Goal: Task Accomplishment & Management: Manage account settings

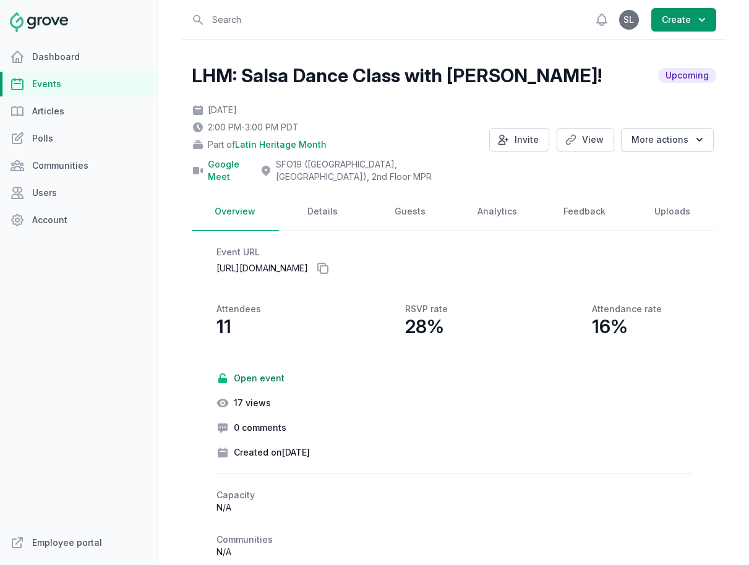
scroll to position [70, 0]
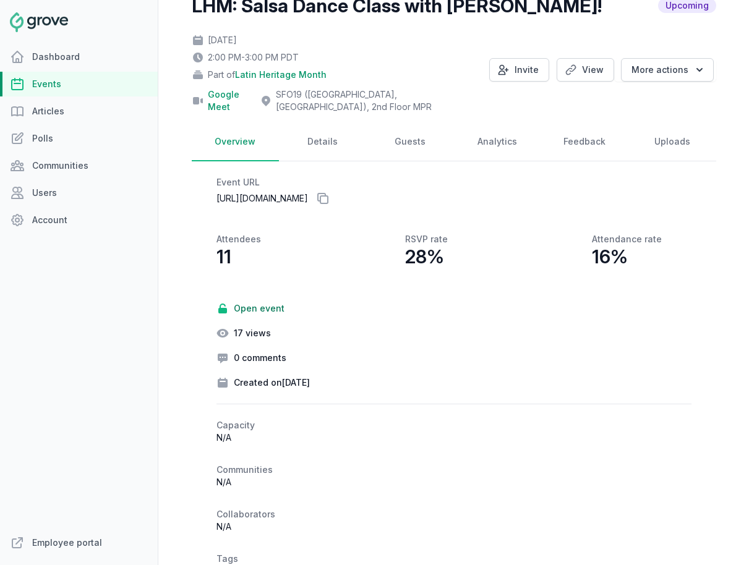
click at [88, 90] on link "Events" at bounding box center [79, 84] width 158 height 25
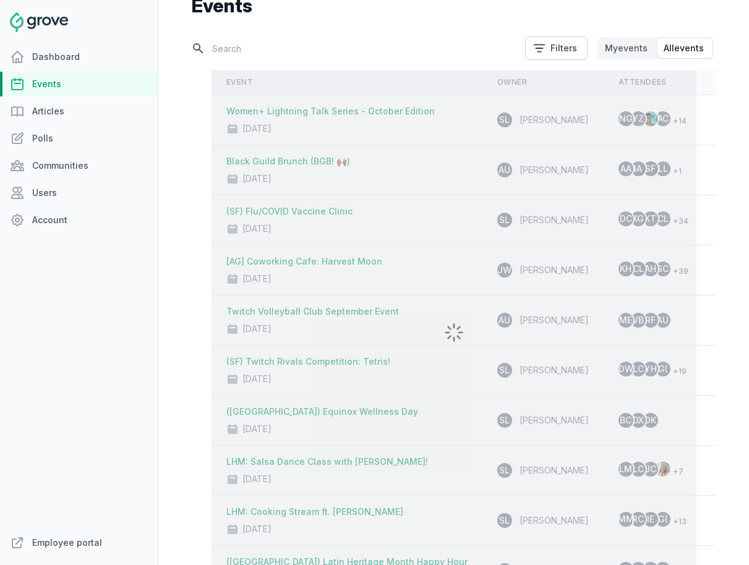
click at [280, 46] on input "text" at bounding box center [355, 49] width 326 height 22
type input "llama"
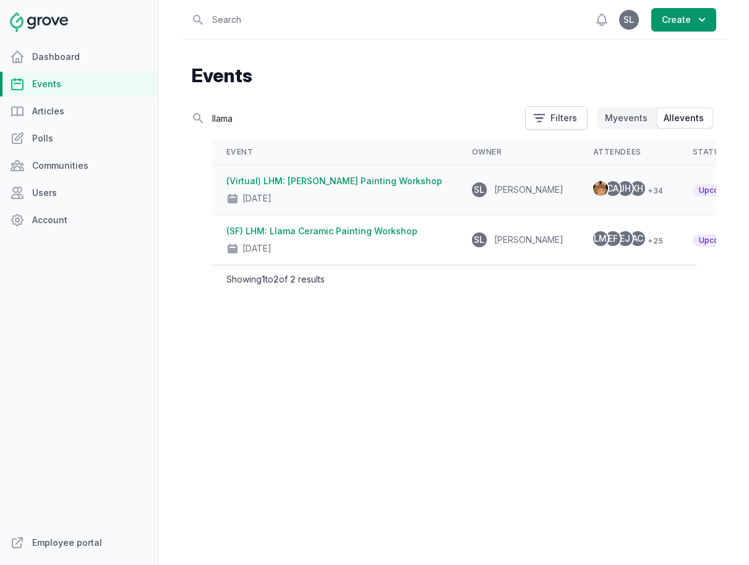
click at [314, 187] on div "(Virtual) LHM: Llama Ceramic Painting Workshop [DATE]" at bounding box center [334, 190] width 216 height 30
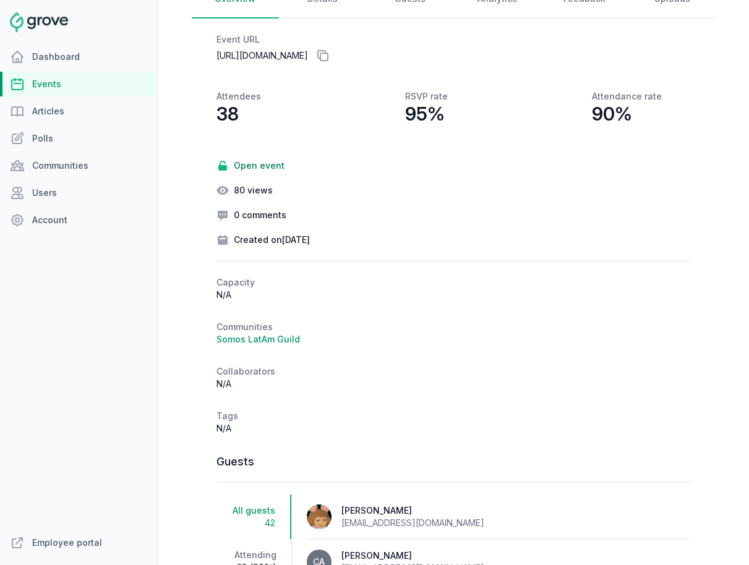
scroll to position [407, 0]
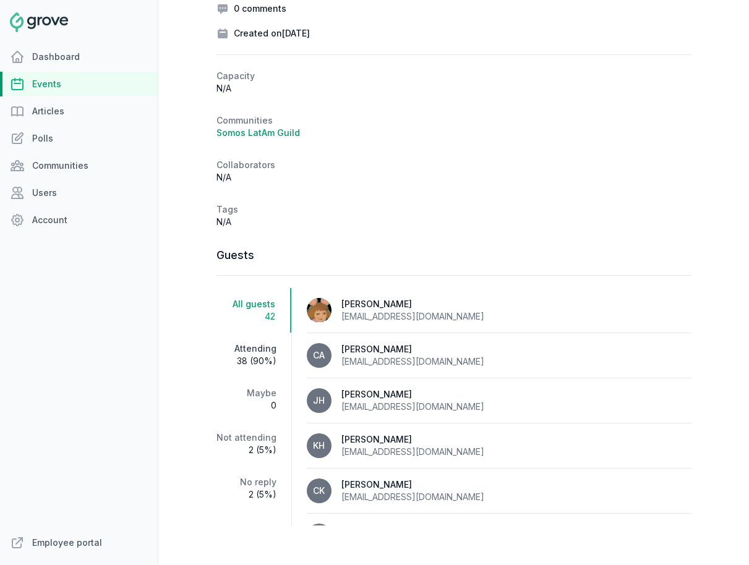
click at [257, 361] on span "38 (90%)" at bounding box center [247, 361] width 60 height 12
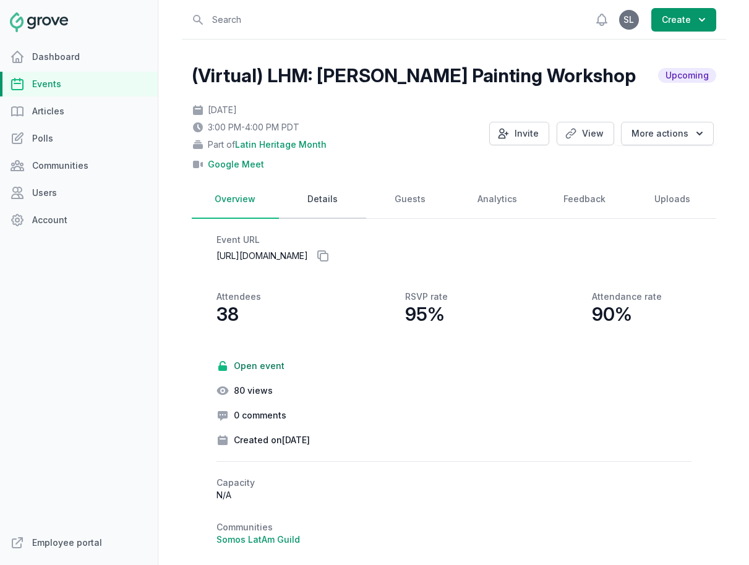
click at [310, 207] on link "Details" at bounding box center [322, 200] width 87 height 38
select select "85"
select select "virtual"
select select "3:00 PM"
select select "4:00 PM"
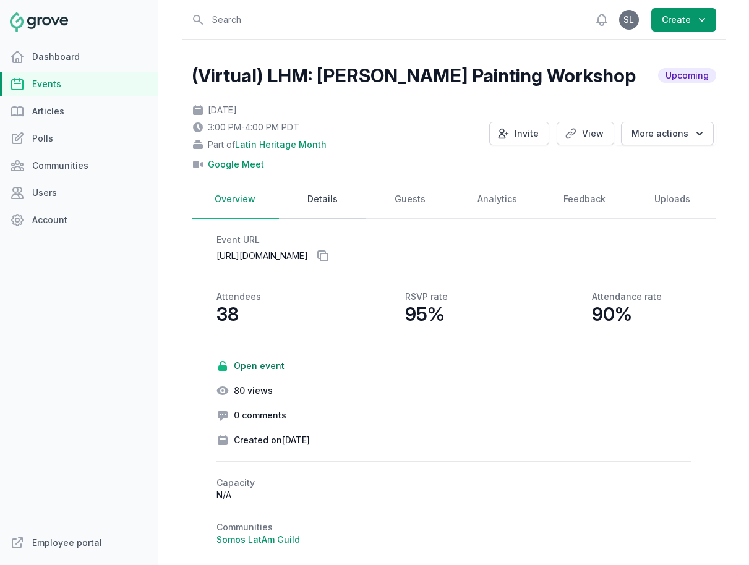
select select "89"
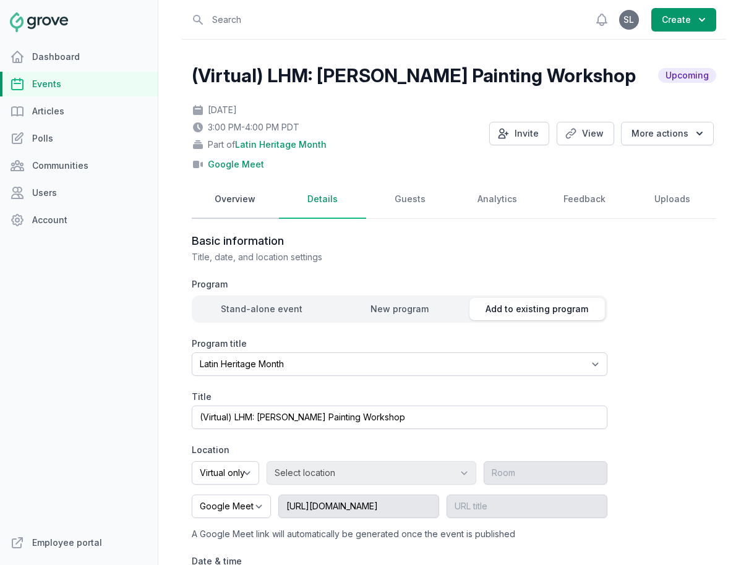
click at [256, 207] on link "Overview" at bounding box center [235, 200] width 87 height 38
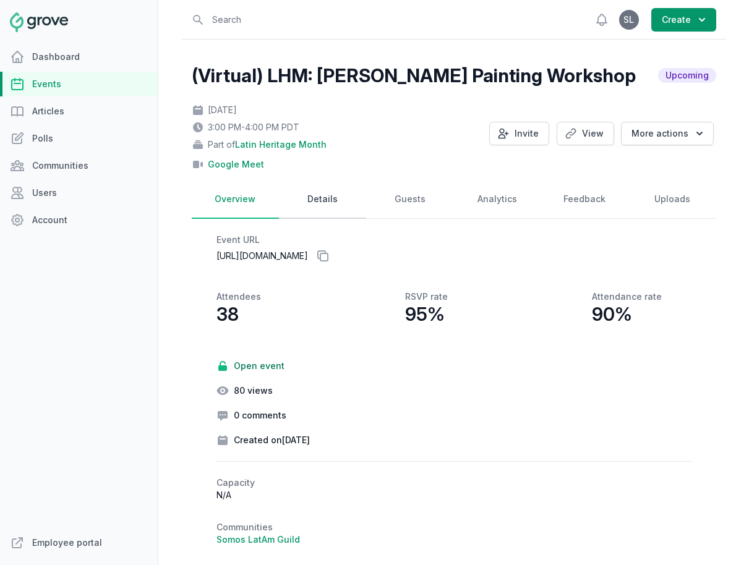
click at [314, 216] on link "Details" at bounding box center [322, 200] width 87 height 38
select select "85"
select select "virtual"
select select "3:00 PM"
select select "4:00 PM"
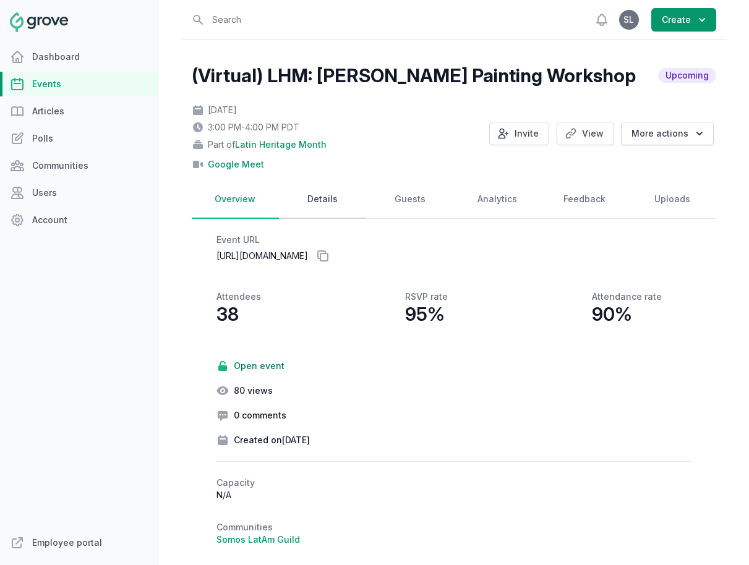
select select "89"
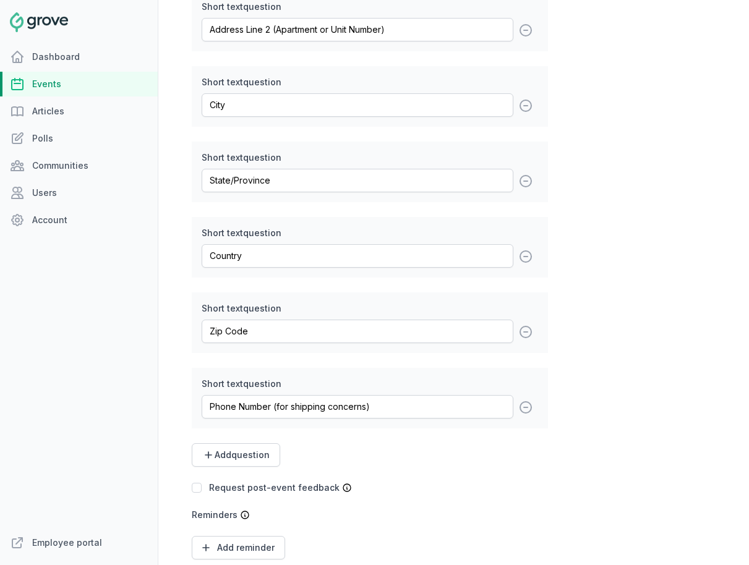
scroll to position [2030, 0]
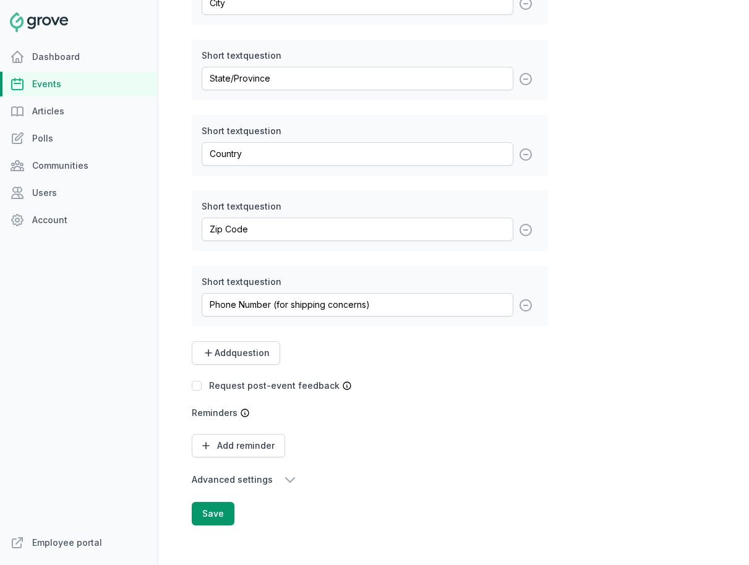
click at [283, 481] on icon "button" at bounding box center [290, 480] width 15 height 15
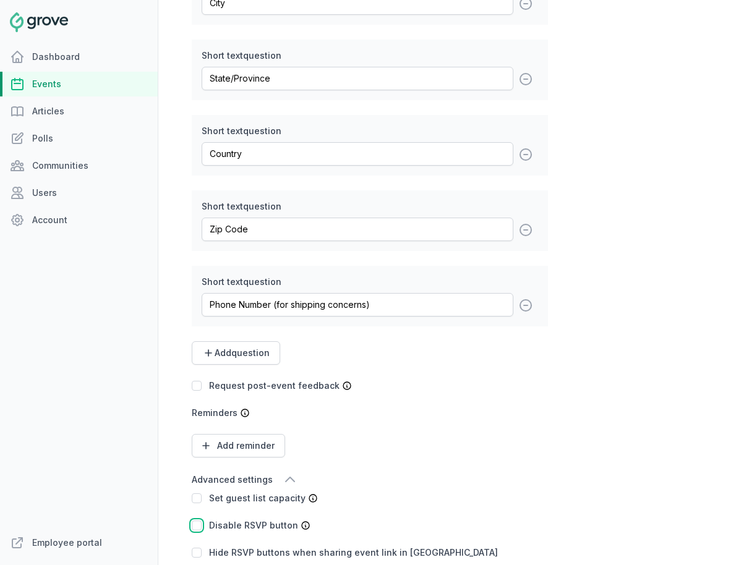
click at [195, 530] on input "checkbox" at bounding box center [197, 526] width 10 height 10
checkbox input "true"
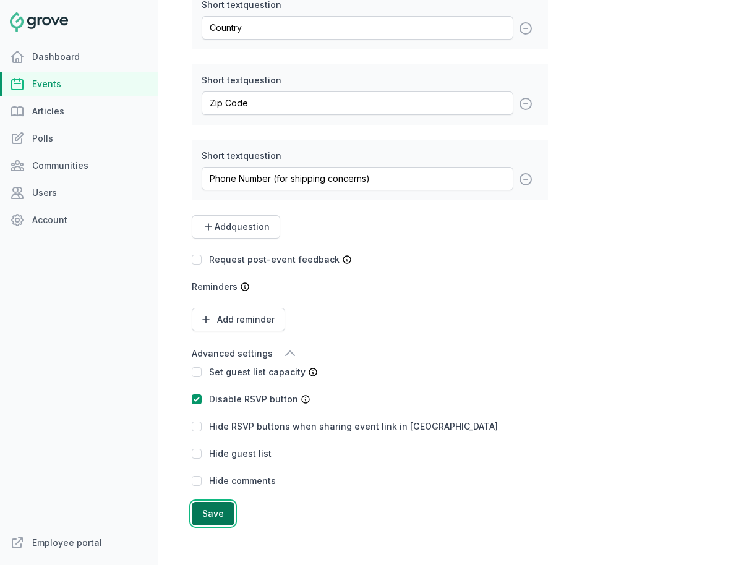
click at [204, 516] on button "Save" at bounding box center [213, 514] width 43 height 24
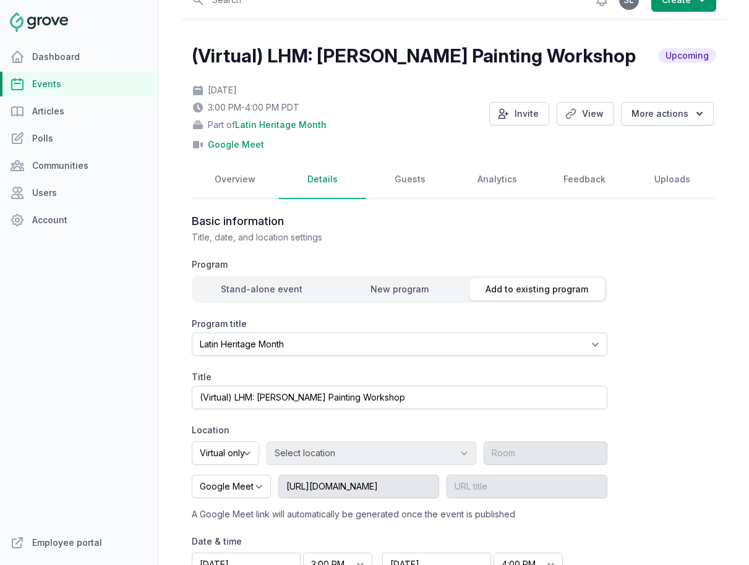
scroll to position [0, 0]
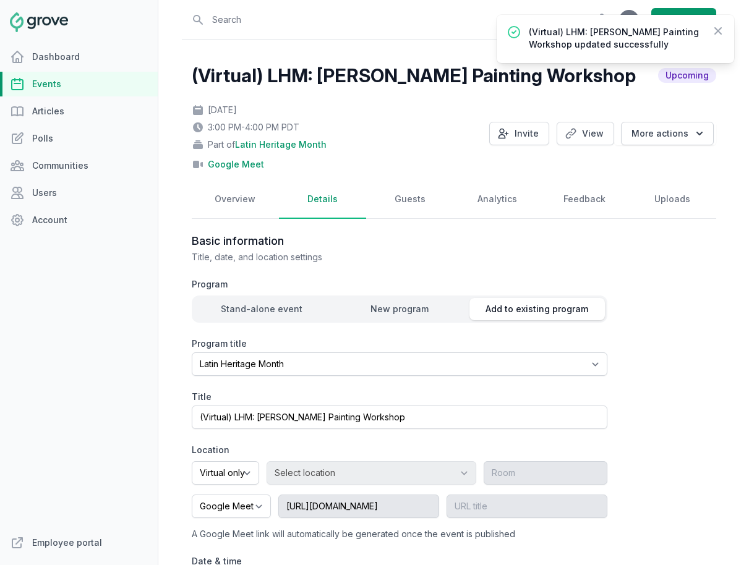
click at [58, 87] on link "Events" at bounding box center [79, 84] width 158 height 25
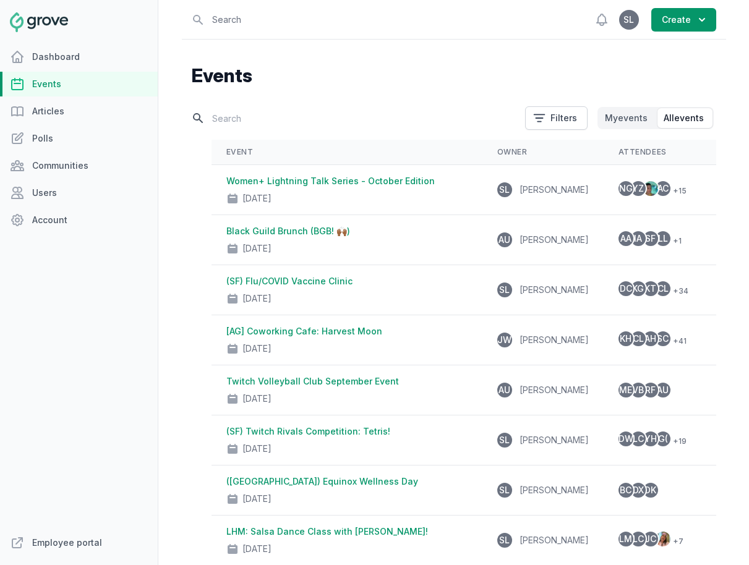
click at [225, 114] on input "text" at bounding box center [355, 119] width 326 height 22
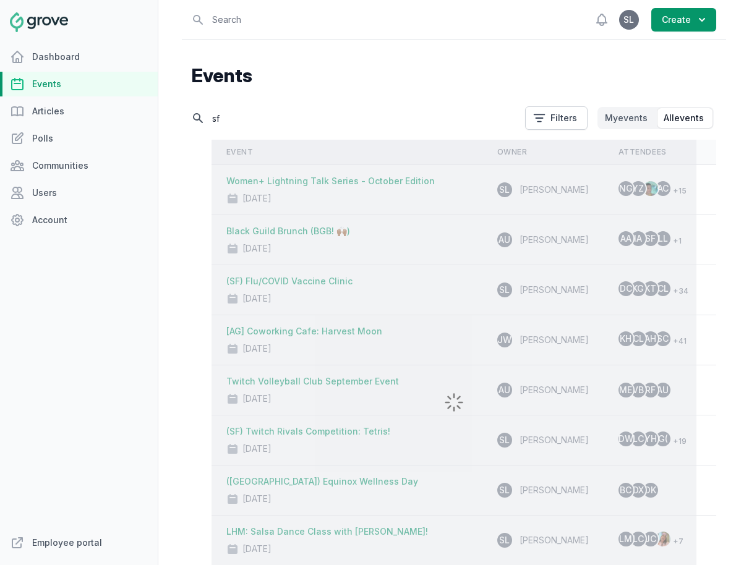
type input "s"
type input "llama"
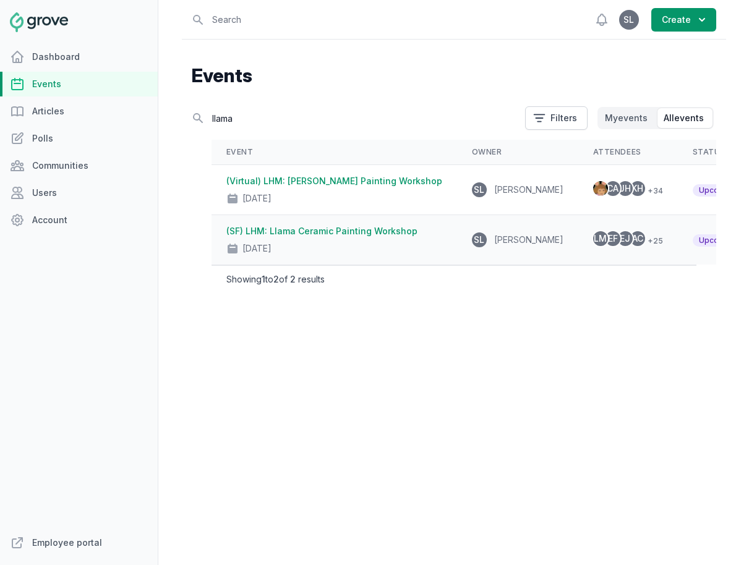
click at [297, 236] on link "(SF) LHM: Llama Ceramic Painting Workshop" at bounding box center [321, 231] width 191 height 11
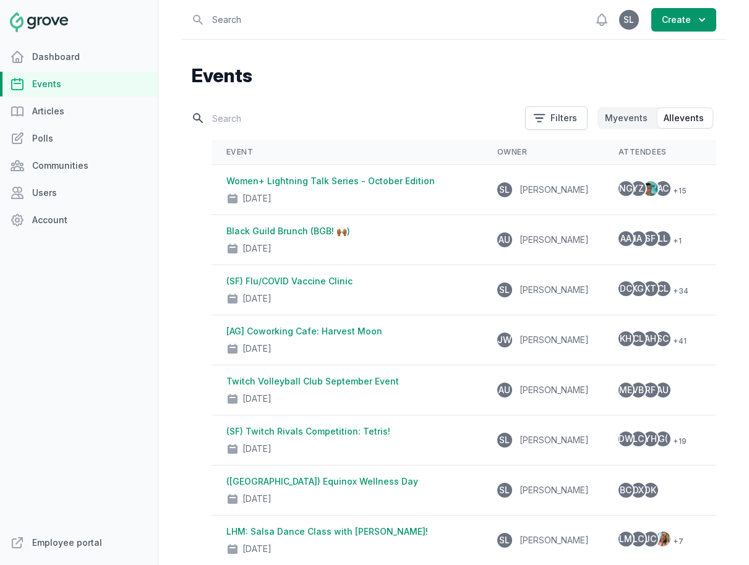
click at [261, 123] on input "text" at bounding box center [355, 119] width 326 height 22
type input "virtual"
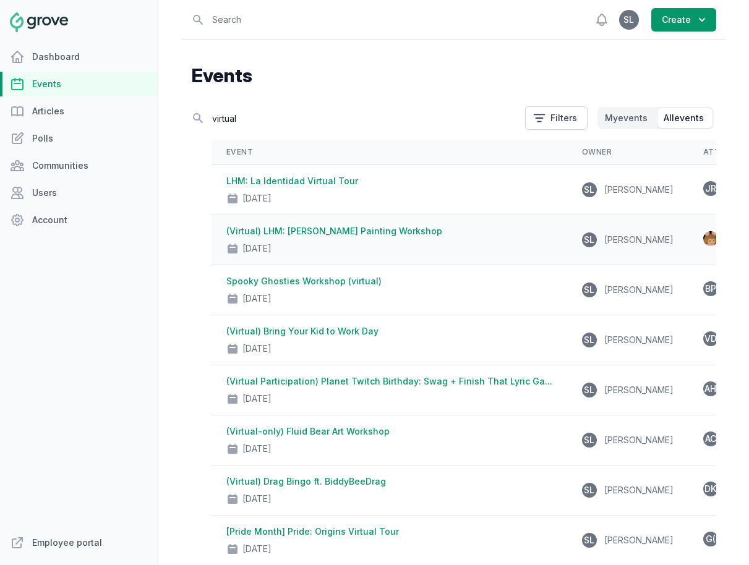
click at [377, 238] on div "[DATE]" at bounding box center [389, 246] width 326 height 17
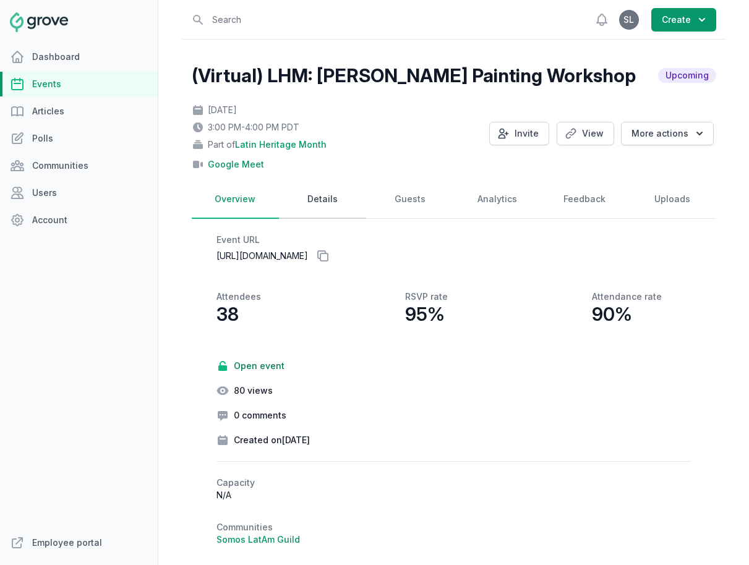
click at [325, 205] on link "Details" at bounding box center [322, 200] width 87 height 38
select select "85"
select select "virtual"
select select "3:00 PM"
select select "4:00 PM"
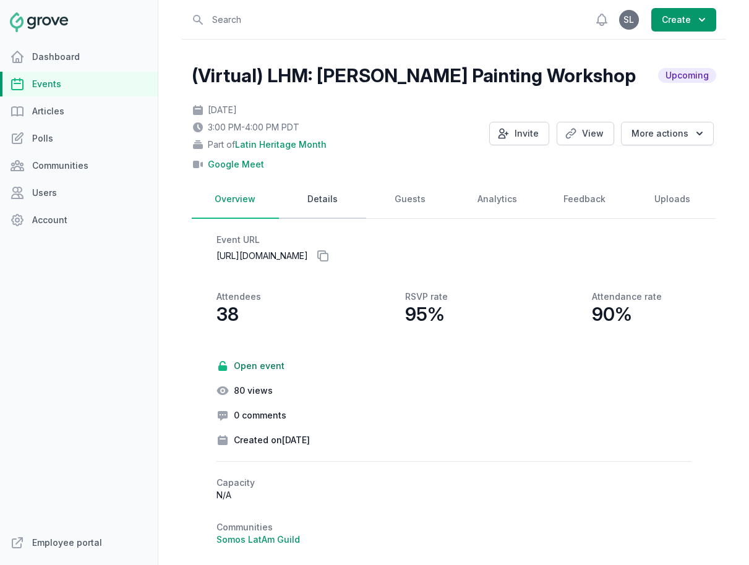
select select "89"
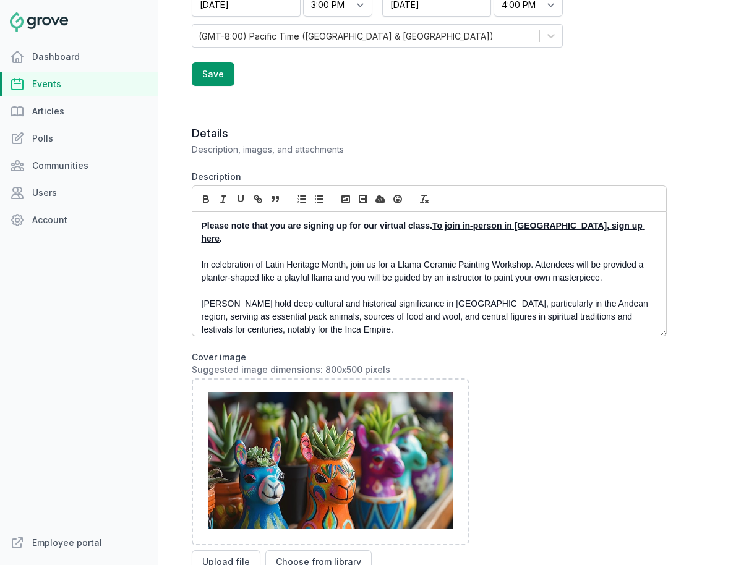
scroll to position [574, 0]
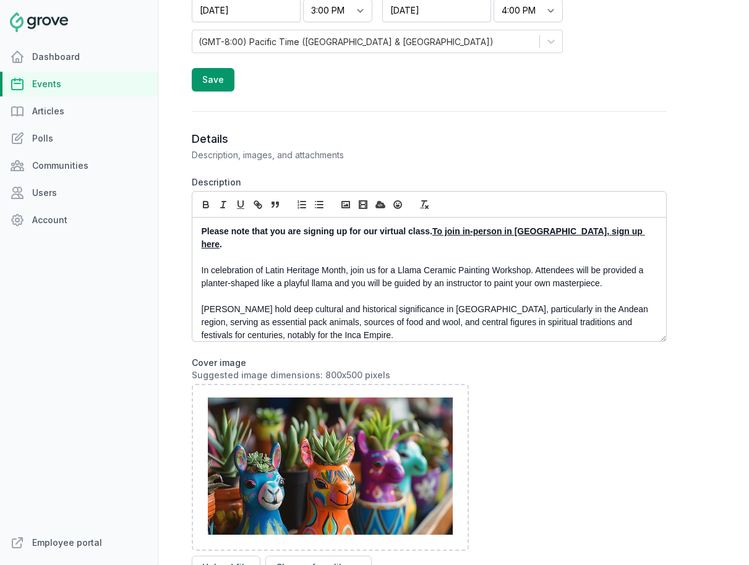
click at [328, 320] on p "[PERSON_NAME] hold deep cultural and historical significance in [GEOGRAPHIC_DAT…" at bounding box center [426, 322] width 449 height 39
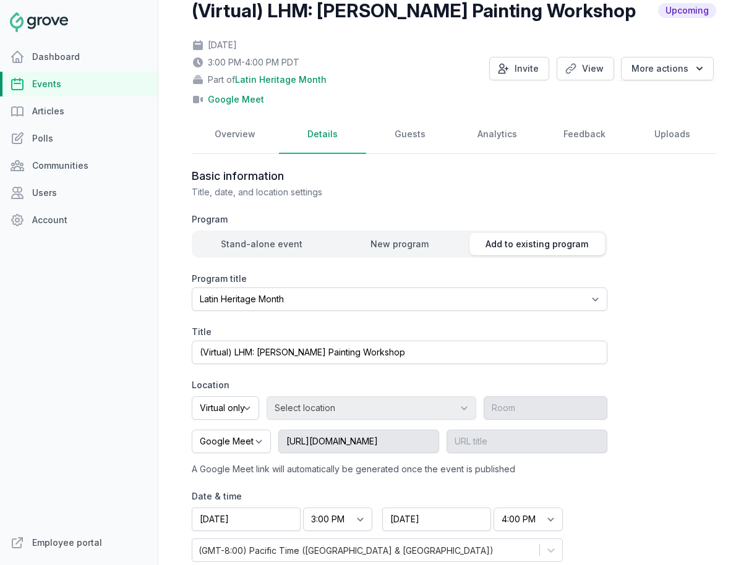
scroll to position [10, 0]
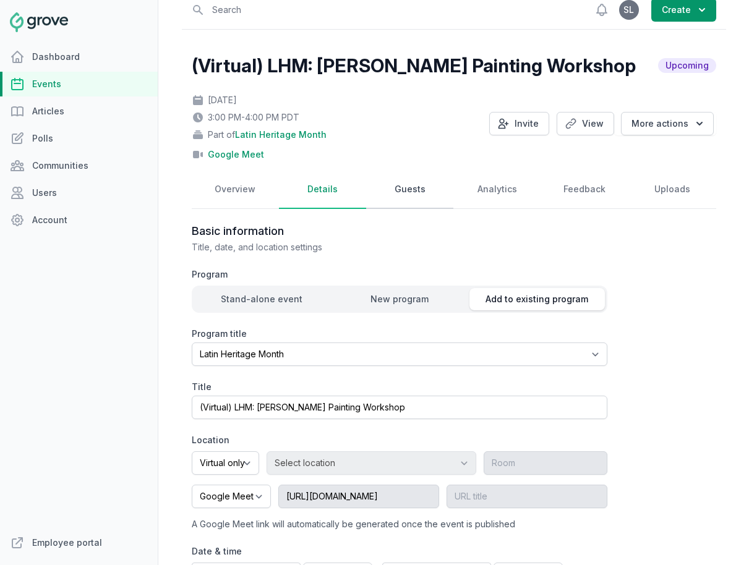
click at [414, 194] on link "Guests" at bounding box center [409, 190] width 87 height 38
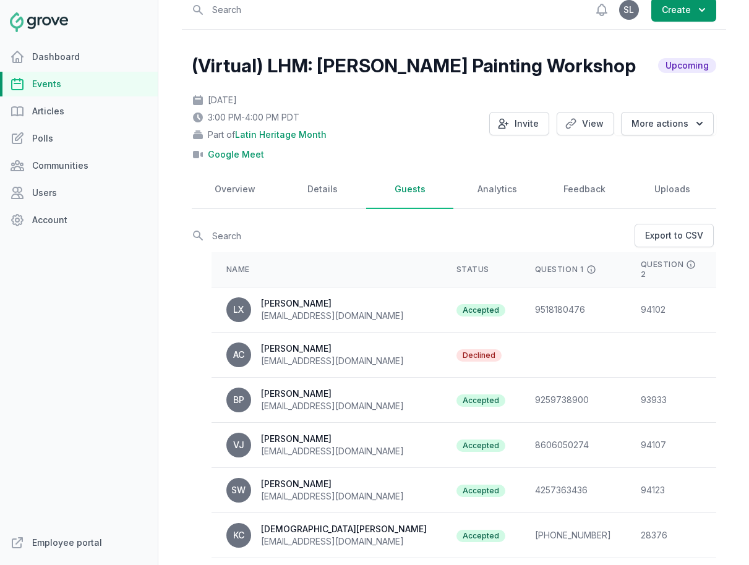
click at [680, 247] on div "Name Status Question 1 Question 2 Question 3 Question 4 Question 5 Question 6 Q…" at bounding box center [454, 537] width 525 height 580
click at [679, 240] on link "Export to CSV" at bounding box center [674, 236] width 79 height 24
